Goal: Contribute content

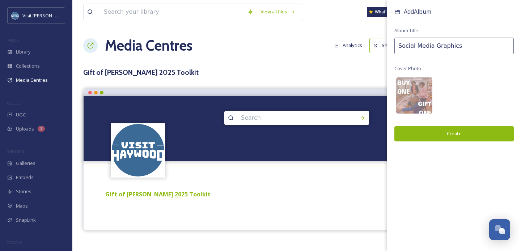
click at [423, 136] on button "Create" at bounding box center [453, 133] width 119 height 15
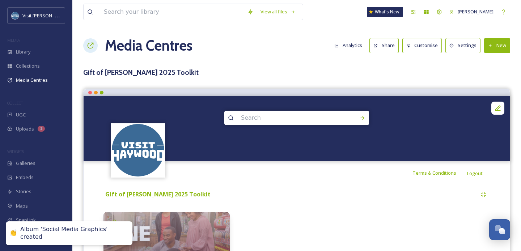
scroll to position [63, 0]
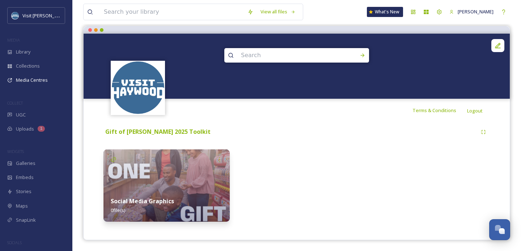
click at [171, 183] on img at bounding box center [166, 185] width 126 height 72
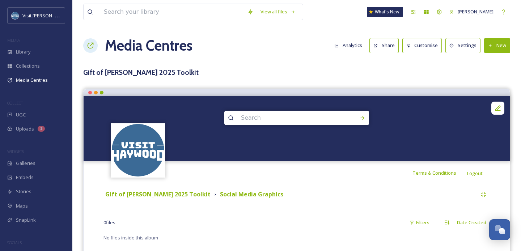
scroll to position [17, 0]
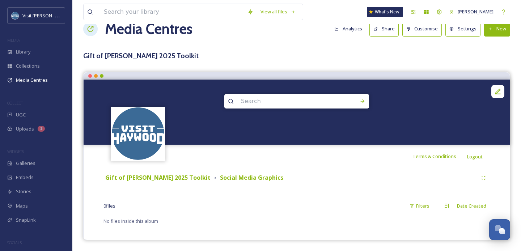
click at [489, 32] on button "New" at bounding box center [497, 28] width 26 height 15
click at [487, 43] on span "Add Files" at bounding box center [492, 45] width 20 height 7
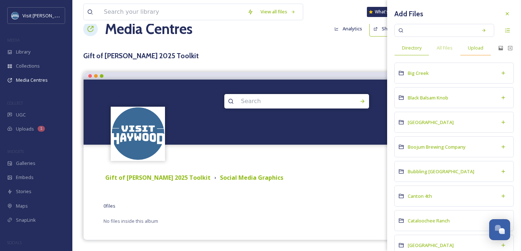
click at [479, 52] on div "Upload" at bounding box center [475, 47] width 31 height 15
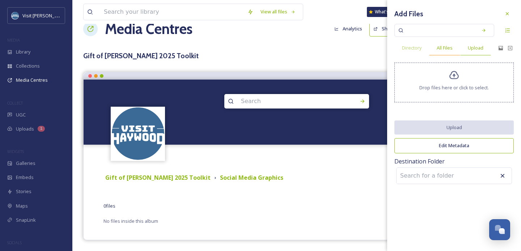
click at [450, 51] on span "All Files" at bounding box center [444, 47] width 16 height 7
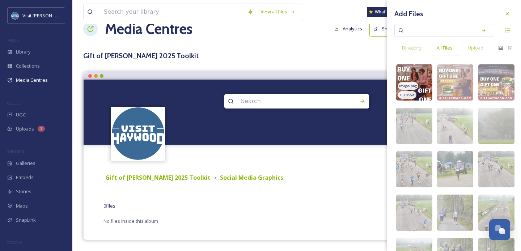
click at [412, 90] on img at bounding box center [414, 82] width 36 height 36
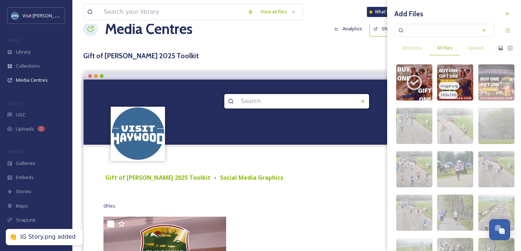
click at [462, 72] on img at bounding box center [455, 82] width 36 height 36
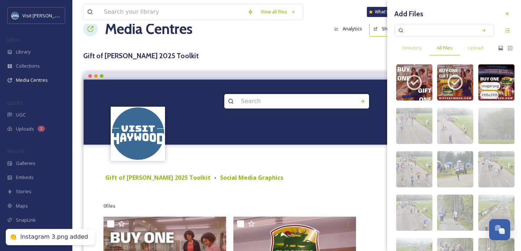
click at [500, 73] on img at bounding box center [496, 82] width 36 height 36
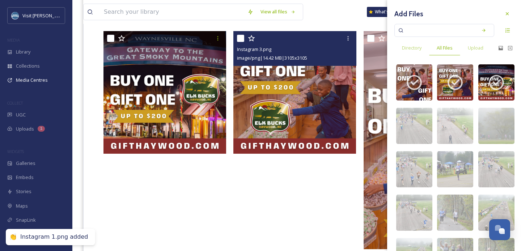
scroll to position [208, 0]
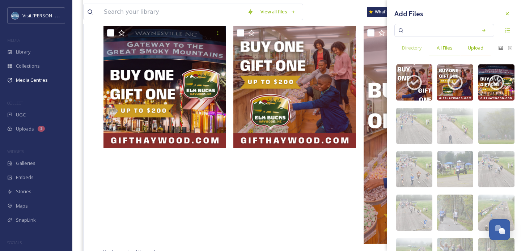
click at [477, 51] on span "Upload" at bounding box center [475, 47] width 16 height 7
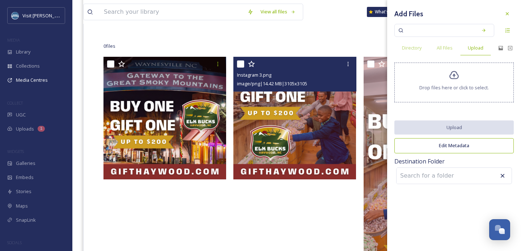
scroll to position [169, 0]
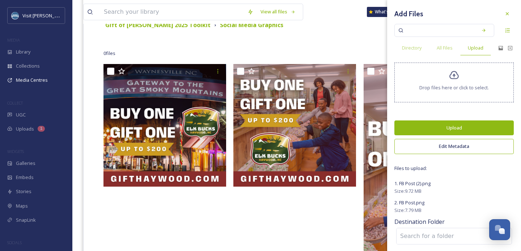
click at [443, 129] on button "Upload" at bounding box center [453, 127] width 119 height 15
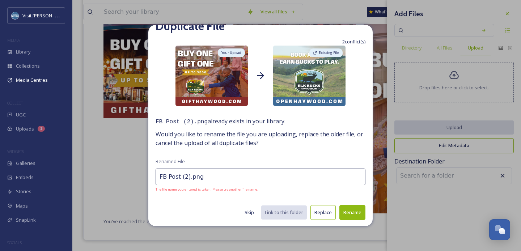
scroll to position [14, 0]
click at [347, 209] on button "Rename" at bounding box center [352, 212] width 26 height 15
click at [185, 179] on input "FB Post (2).png" at bounding box center [260, 177] width 210 height 17
click at [189, 178] on input "FB Post (2).png" at bounding box center [260, 177] width 210 height 17
click at [350, 212] on button "Rename" at bounding box center [352, 212] width 26 height 15
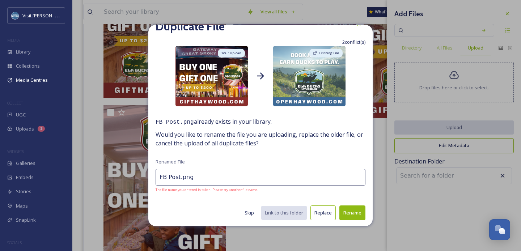
click at [178, 177] on input "FB Post.png" at bounding box center [260, 177] width 210 height 17
click at [179, 177] on input "FB Post.png" at bounding box center [260, 177] width 210 height 17
type input "FB Post 1.png"
click at [352, 210] on button "Rename" at bounding box center [352, 212] width 26 height 15
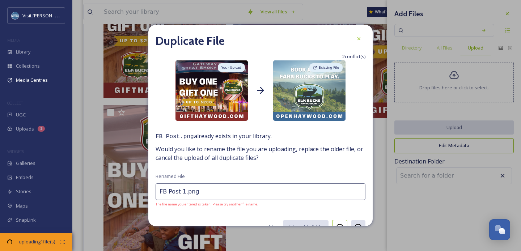
scroll to position [14, 0]
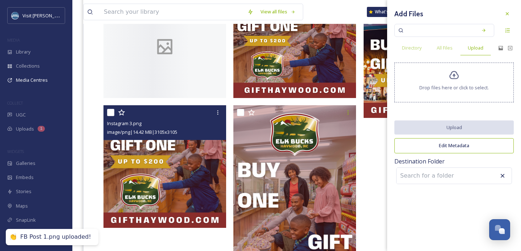
click at [181, 218] on img at bounding box center [164, 166] width 123 height 123
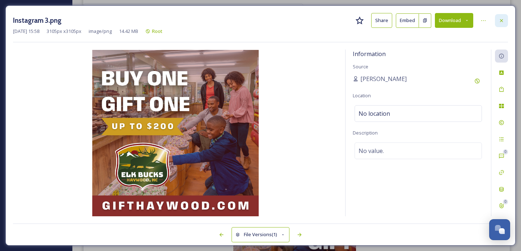
click at [503, 19] on icon at bounding box center [501, 21] width 6 height 6
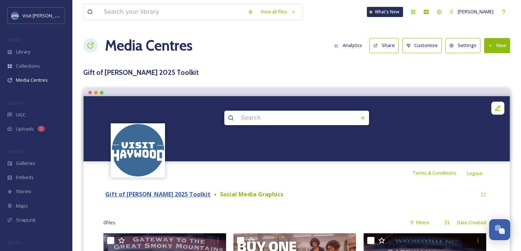
click at [148, 194] on strong "Gift of [PERSON_NAME] 2025 Toolkit" at bounding box center [157, 194] width 105 height 8
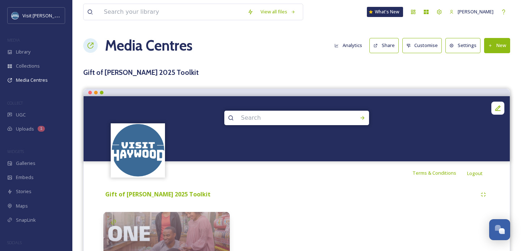
scroll to position [63, 0]
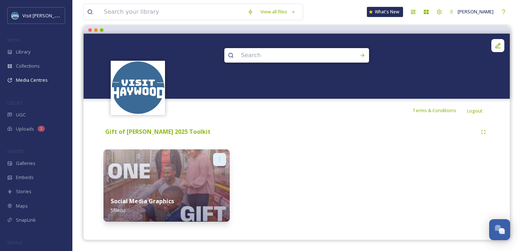
click at [217, 161] on icon at bounding box center [220, 160] width 6 height 6
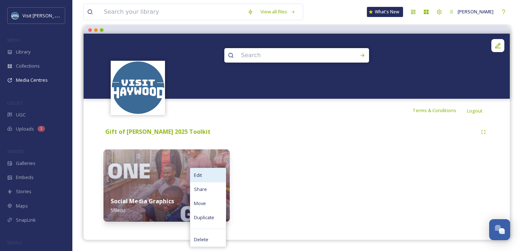
click at [210, 177] on div "Edit" at bounding box center [207, 175] width 35 height 14
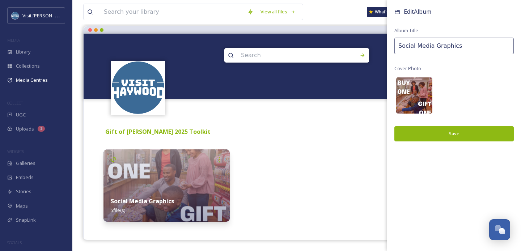
click at [419, 93] on img at bounding box center [414, 95] width 36 height 36
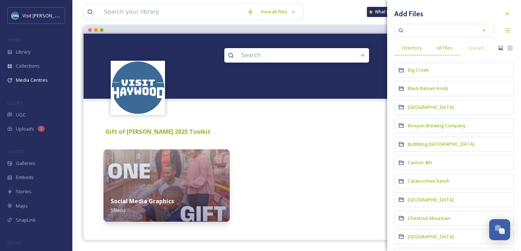
click at [447, 50] on span "All Files" at bounding box center [444, 47] width 16 height 7
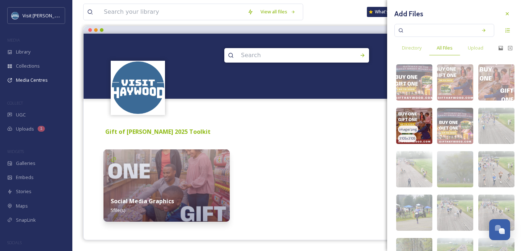
click at [408, 119] on img at bounding box center [414, 126] width 36 height 36
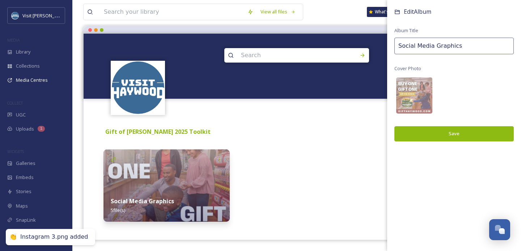
click at [429, 132] on button "Save" at bounding box center [453, 133] width 119 height 15
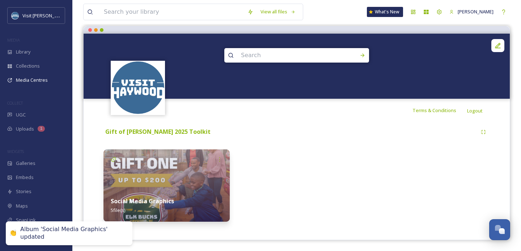
click at [326, 161] on div at bounding box center [296, 185] width 126 height 72
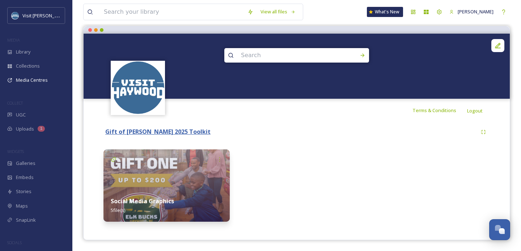
click at [138, 136] on strong "Gift of [PERSON_NAME] 2025 Toolkit" at bounding box center [157, 132] width 105 height 8
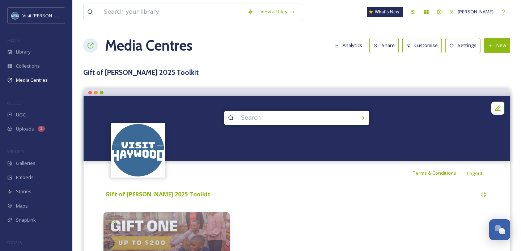
click at [500, 47] on button "New" at bounding box center [497, 45] width 26 height 15
click at [489, 74] on span "Add Album" at bounding box center [493, 76] width 23 height 7
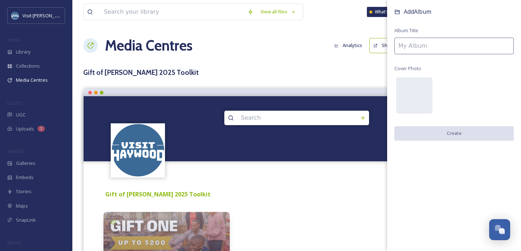
click at [397, 44] on input at bounding box center [453, 46] width 119 height 17
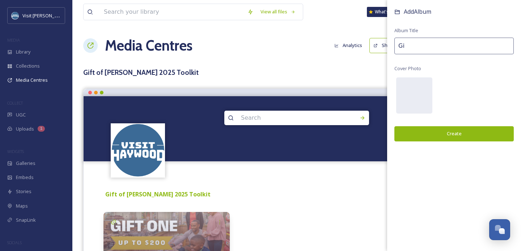
type input "G"
type input "Elk Bucks Logo"
click at [411, 94] on div at bounding box center [414, 95] width 36 height 36
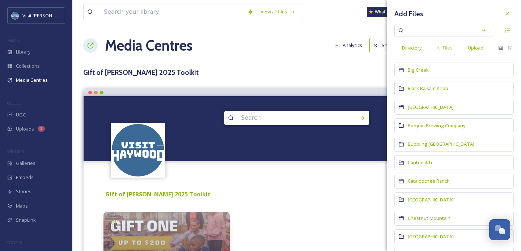
click at [475, 45] on span "Upload" at bounding box center [475, 47] width 16 height 7
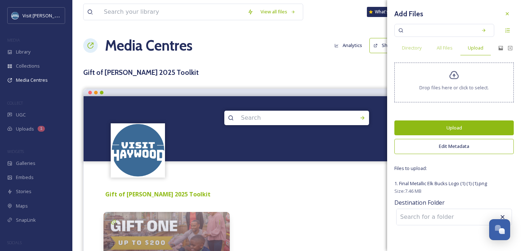
click at [442, 125] on button "Upload" at bounding box center [453, 127] width 119 height 15
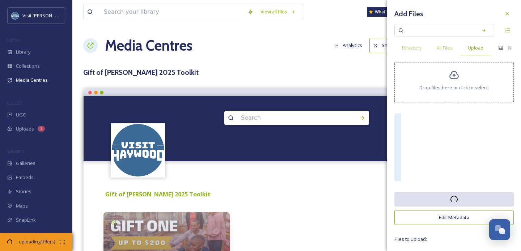
scroll to position [63, 0]
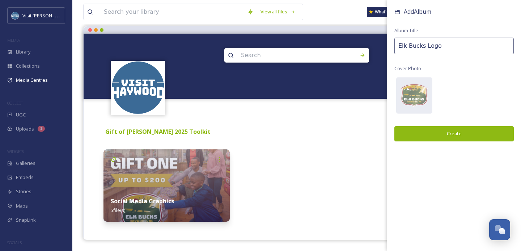
click at [433, 131] on button "Create" at bounding box center [453, 133] width 119 height 15
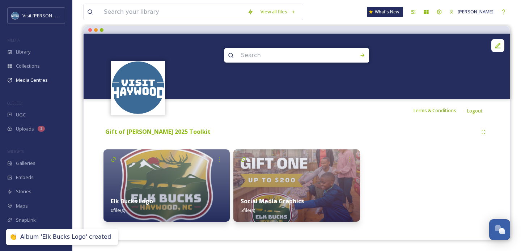
click at [201, 129] on div "Gift of [PERSON_NAME] 2025 Toolkit" at bounding box center [289, 131] width 373 height 9
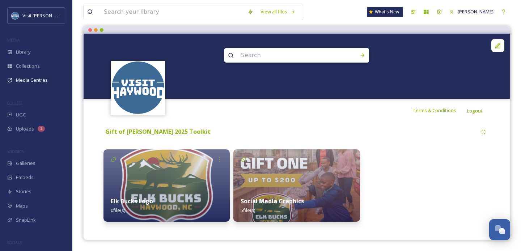
click at [190, 178] on img at bounding box center [166, 185] width 126 height 72
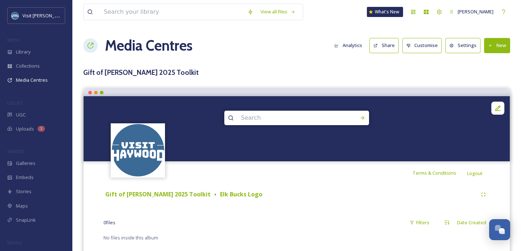
scroll to position [17, 0]
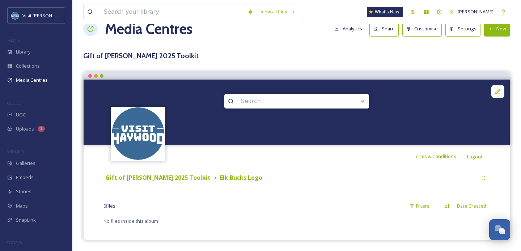
click at [500, 29] on button "New" at bounding box center [497, 28] width 26 height 15
click at [489, 46] on span "Add Files" at bounding box center [492, 45] width 20 height 7
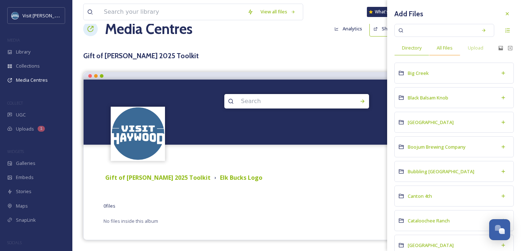
click at [442, 48] on span "All Files" at bounding box center [444, 47] width 16 height 7
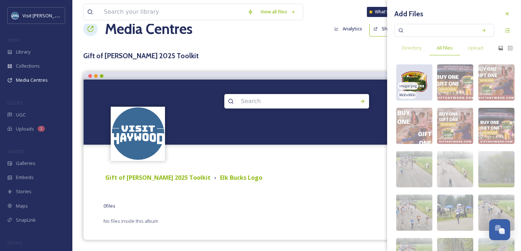
click at [412, 87] on span "image/png" at bounding box center [408, 86] width 18 height 5
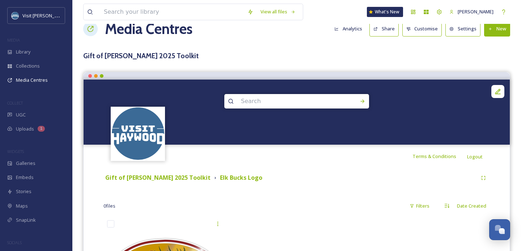
click at [170, 172] on div "Gift of Haywood 2025 Toolkit Elk Bucks Logo" at bounding box center [296, 177] width 386 height 13
click at [170, 176] on strong "Gift of [PERSON_NAME] 2025 Toolkit" at bounding box center [157, 178] width 105 height 8
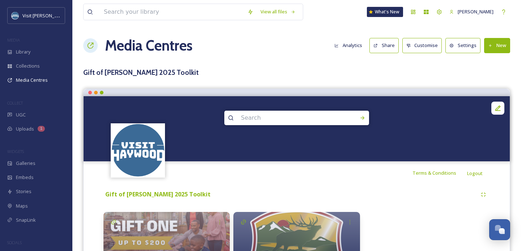
scroll to position [63, 0]
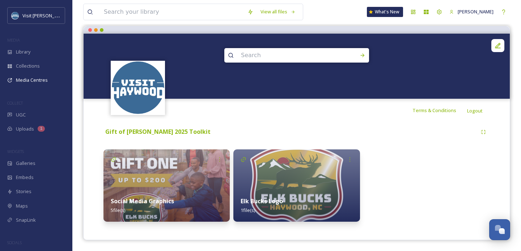
click at [408, 180] on div at bounding box center [426, 185] width 126 height 72
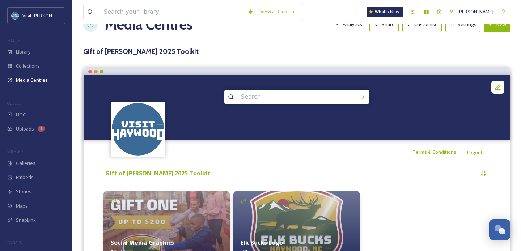
scroll to position [0, 0]
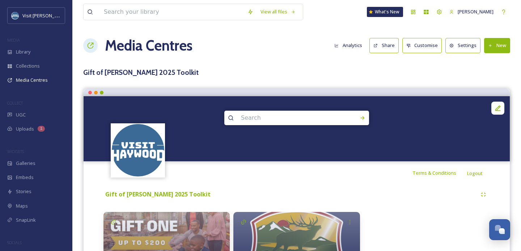
click at [381, 47] on button "Share" at bounding box center [383, 45] width 29 height 15
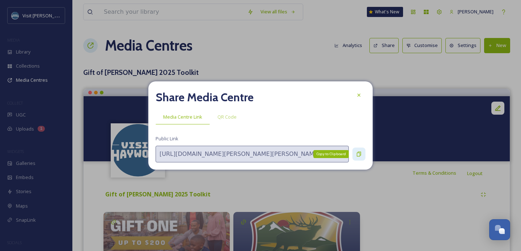
click at [358, 151] on icon at bounding box center [359, 154] width 6 height 6
click at [356, 156] on icon at bounding box center [359, 154] width 6 height 6
click at [357, 92] on icon at bounding box center [359, 95] width 6 height 6
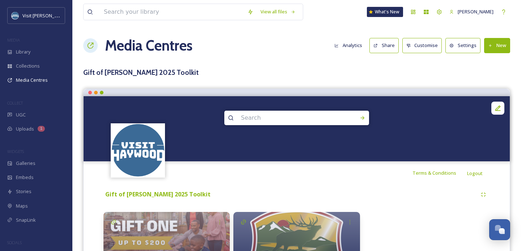
click at [33, 103] on div "COLLECT" at bounding box center [36, 102] width 72 height 9
click at [33, 110] on div "UGC" at bounding box center [36, 115] width 72 height 14
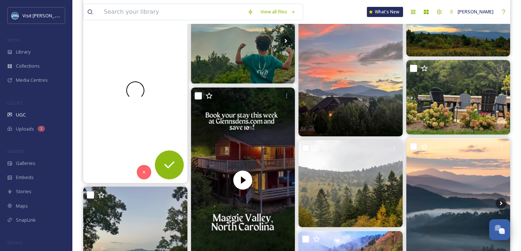
scroll to position [115, 0]
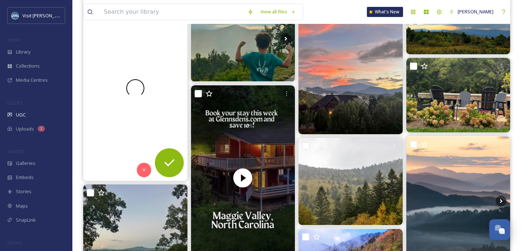
click at [153, 58] on div at bounding box center [135, 88] width 104 height 185
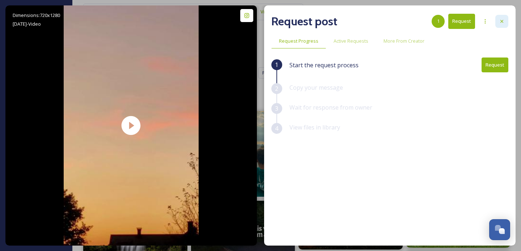
click at [501, 23] on icon at bounding box center [502, 21] width 6 height 6
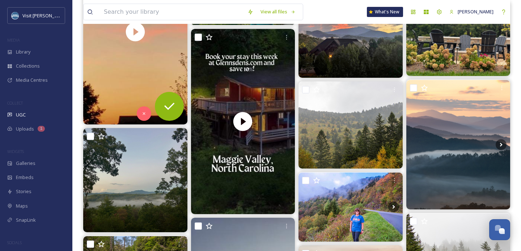
scroll to position [69, 0]
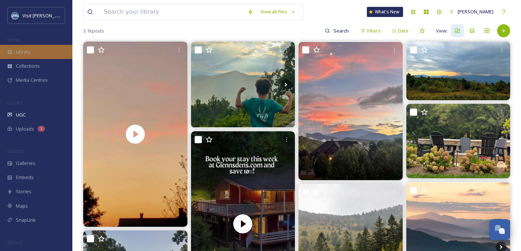
click at [40, 46] on div "Library" at bounding box center [36, 52] width 72 height 14
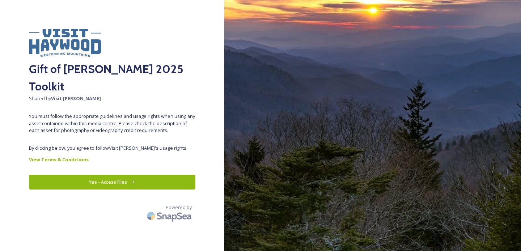
click at [134, 180] on icon at bounding box center [133, 182] width 5 height 5
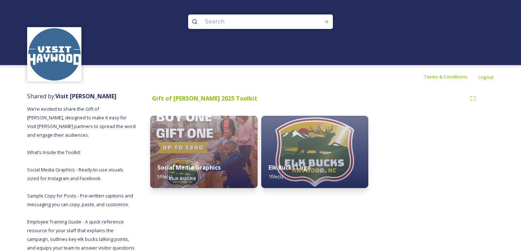
click at [111, 171] on span "We’re excited to share the Gift of [PERSON_NAME], designed to make it easy for …" at bounding box center [82, 183] width 110 height 154
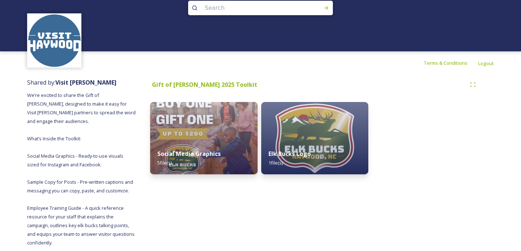
scroll to position [14, 0]
